Goal: Task Accomplishment & Management: Use online tool/utility

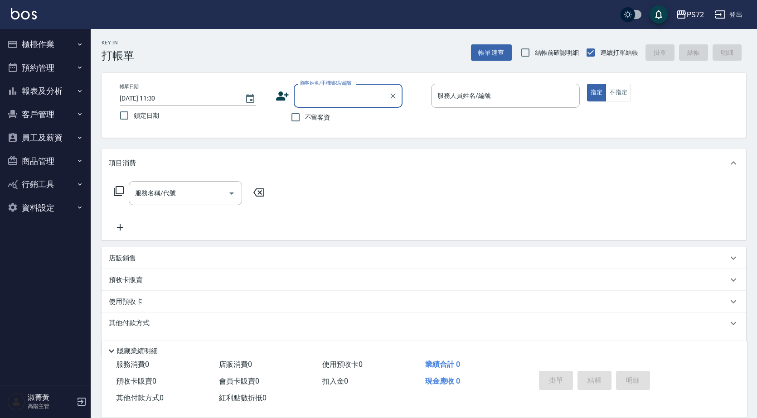
click at [49, 45] on button "櫃檯作業" at bounding box center [45, 45] width 83 height 24
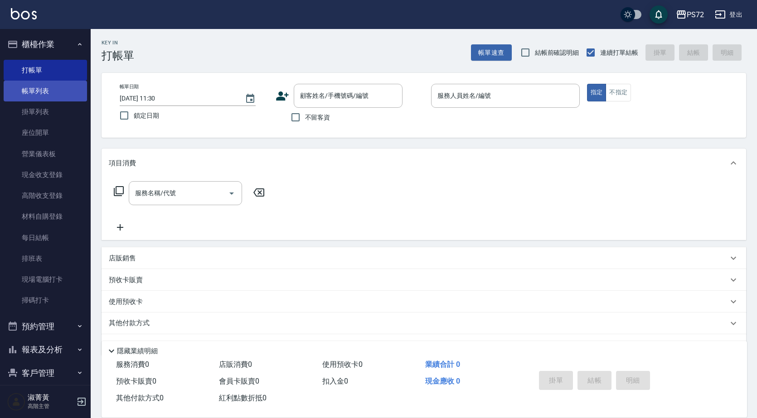
click at [55, 86] on link "帳單列表" at bounding box center [45, 91] width 83 height 21
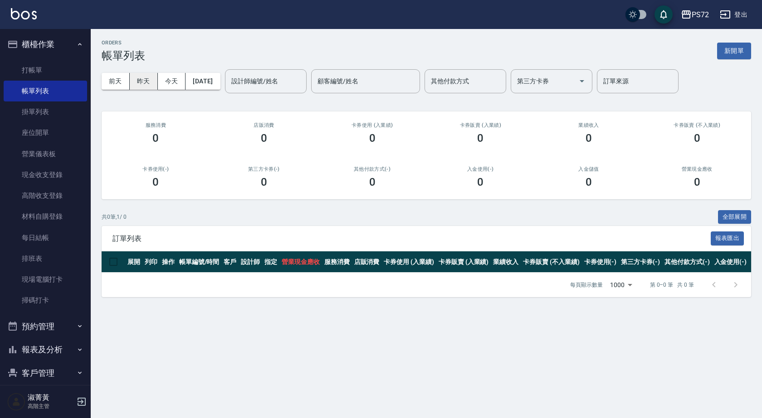
click at [152, 81] on button "昨天" at bounding box center [144, 81] width 28 height 17
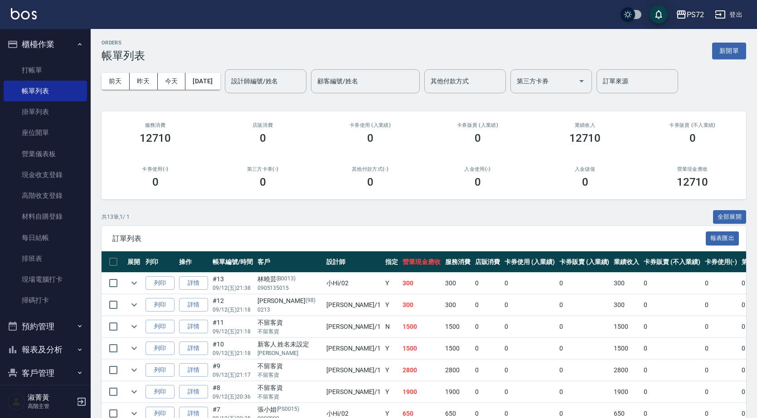
click at [254, 77] on div "設計師編號/姓名 設計師編號/姓名" at bounding box center [266, 81] width 82 height 24
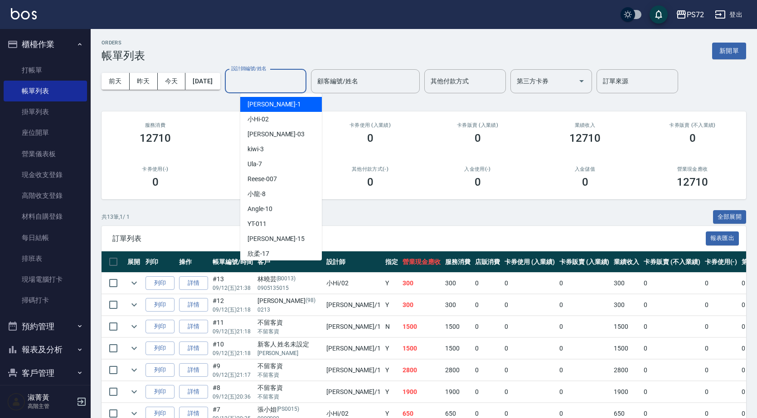
click at [285, 110] on div "[PERSON_NAME] -1" at bounding box center [281, 104] width 82 height 15
type input "[PERSON_NAME]-1"
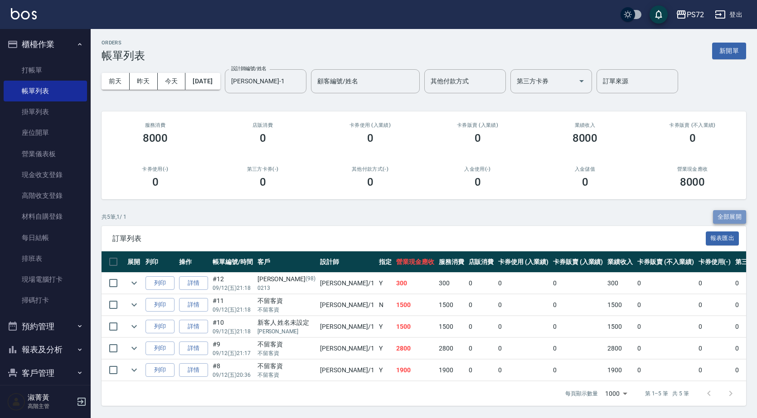
click at [720, 214] on button "全部展開" at bounding box center [730, 217] width 34 height 14
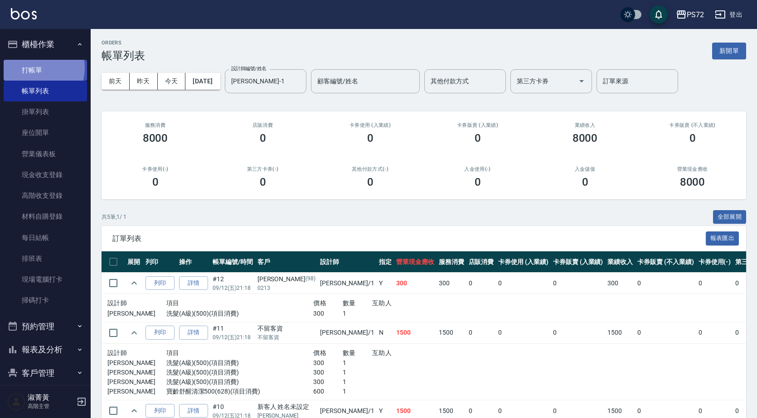
click at [35, 68] on link "打帳單" at bounding box center [45, 70] width 83 height 21
